Goal: Check status: Check status

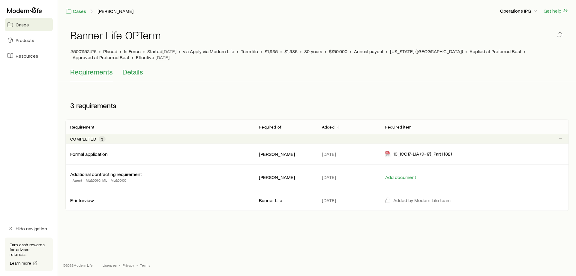
click at [134, 74] on span "Details" at bounding box center [132, 72] width 21 height 8
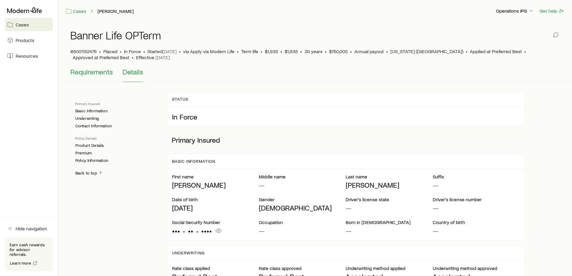
click at [82, 72] on span "Requirements" at bounding box center [91, 72] width 43 height 8
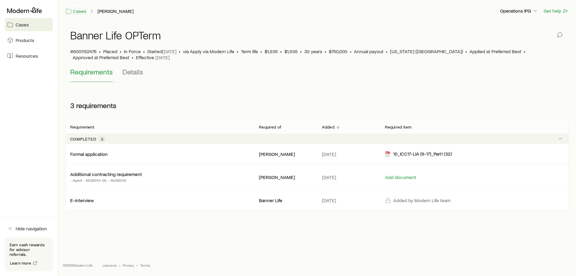
click at [82, 11] on link "Cases" at bounding box center [75, 11] width 21 height 7
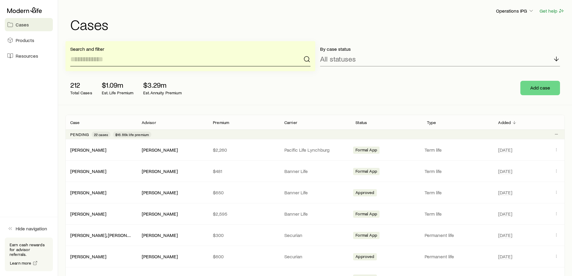
click at [164, 56] on input at bounding box center [190, 59] width 240 height 14
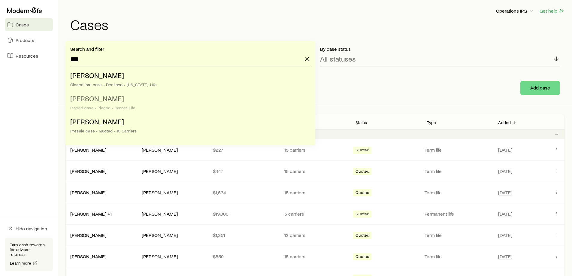
click at [154, 109] on div "Placed case • Placed • Banner Life" at bounding box center [188, 107] width 236 height 5
type input "**********"
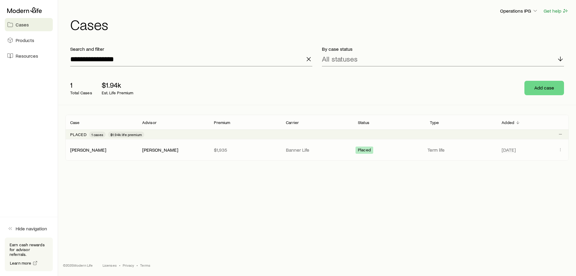
click at [124, 154] on div "[PERSON_NAME] [PERSON_NAME] $1,935 Banner Life Placed Term life [DATE]" at bounding box center [317, 149] width 504 height 21
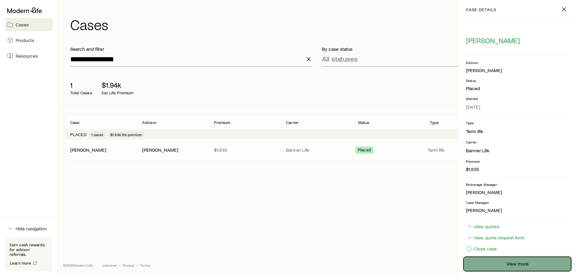
click at [496, 261] on link "View more" at bounding box center [518, 264] width 108 height 14
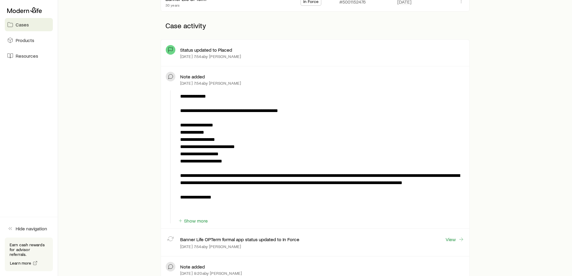
scroll to position [120, 0]
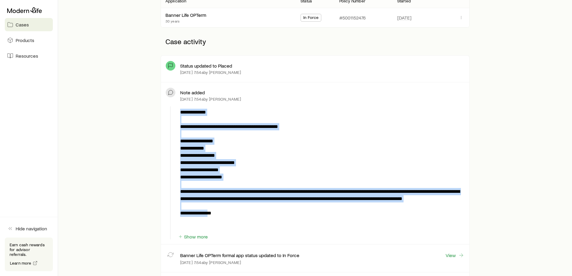
drag, startPoint x: 177, startPoint y: 124, endPoint x: 220, endPoint y: 227, distance: 111.5
click at [224, 222] on div "**********" at bounding box center [315, 172] width 299 height 133
click at [196, 237] on button "Show more" at bounding box center [193, 237] width 30 height 6
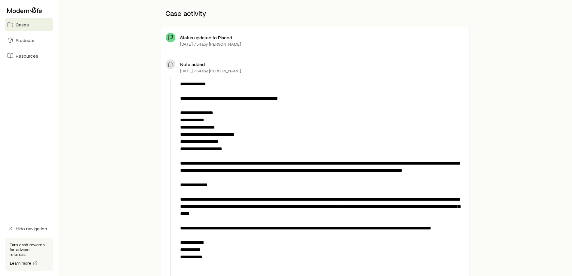
scroll to position [0, 0]
